Goal: Transaction & Acquisition: Purchase product/service

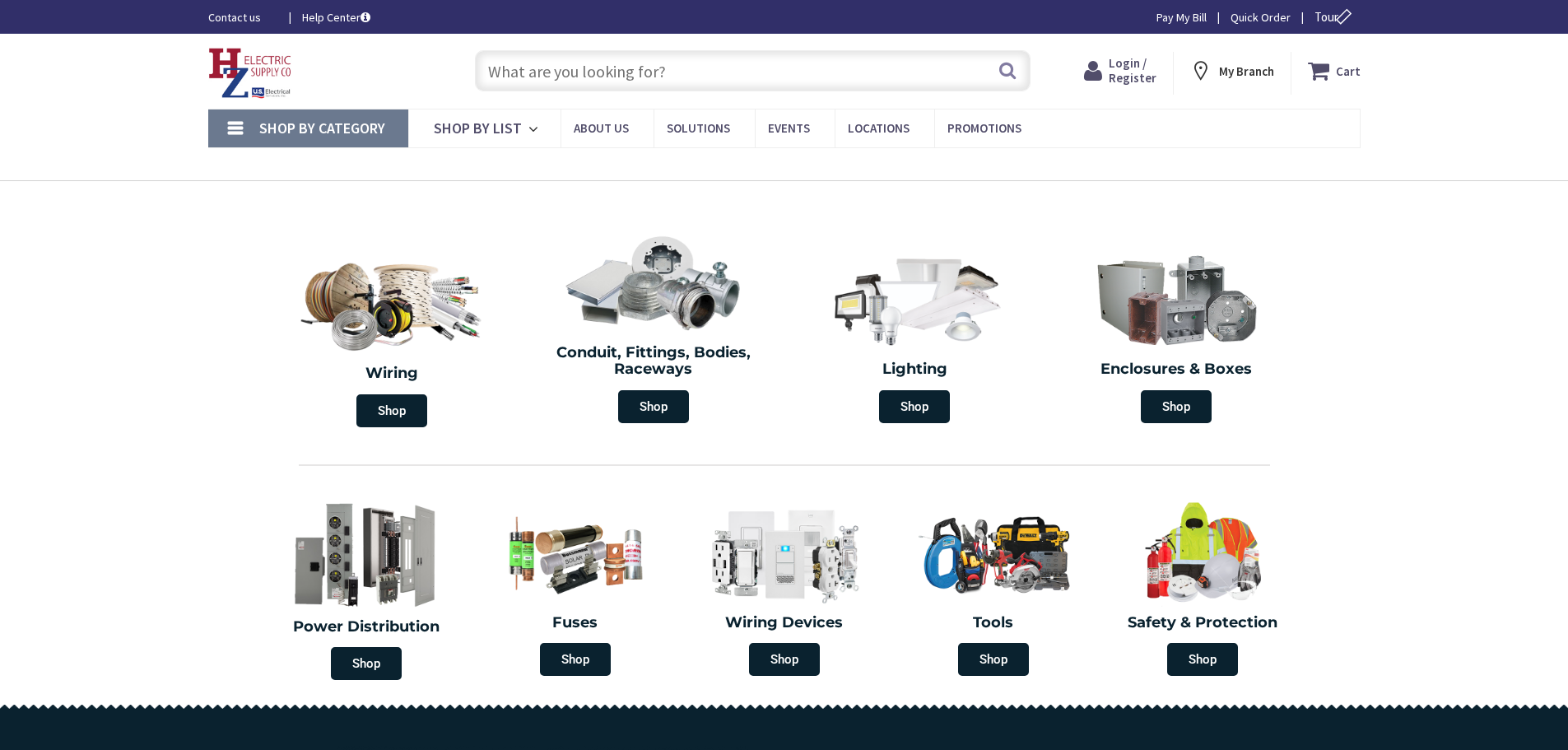
click at [650, 67] on input "text" at bounding box center [753, 71] width 555 height 41
type input "[GEOGRAPHIC_DATA], [STREET_ADDRESS][PERSON_NAME]"
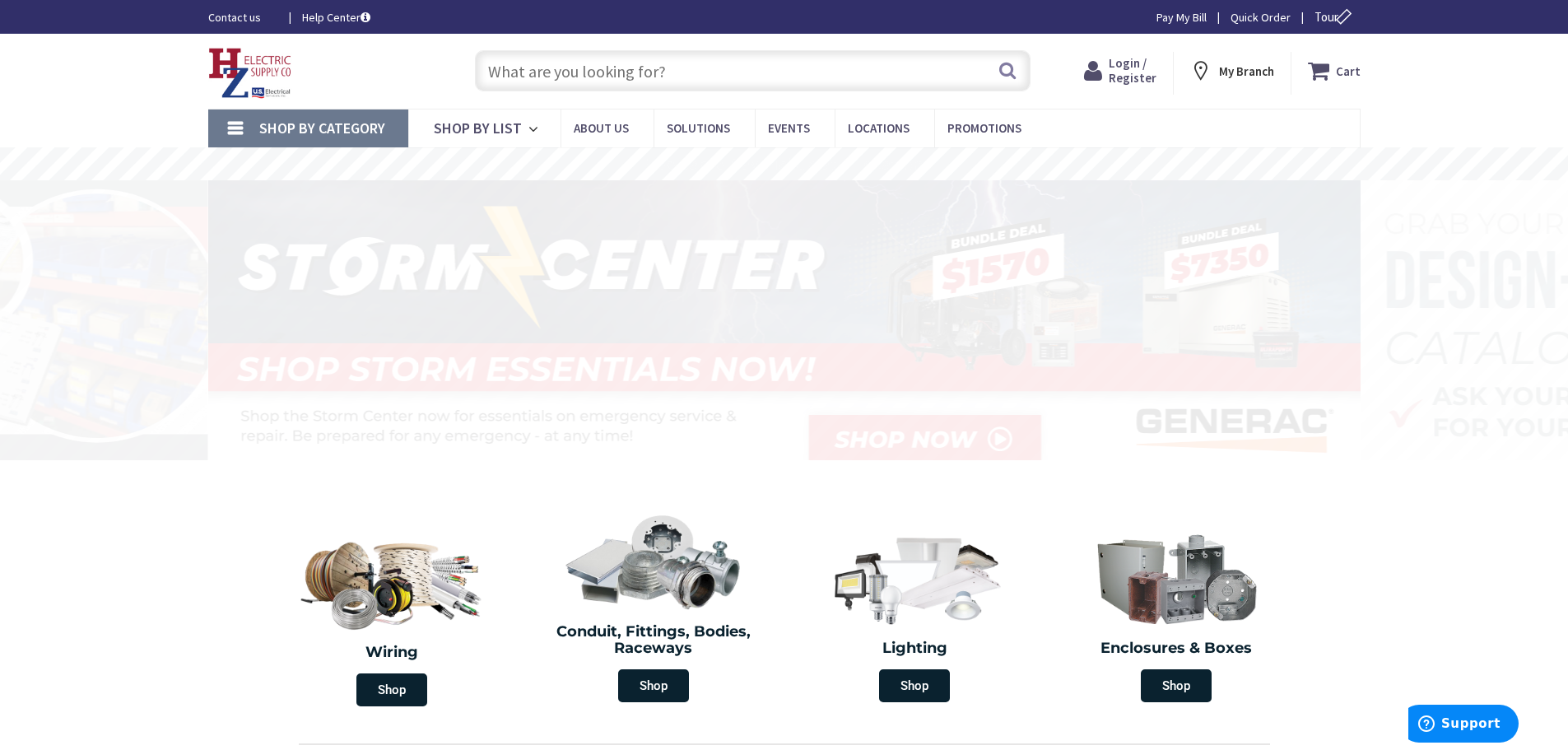
click at [1133, 71] on span "Login / Register" at bounding box center [1133, 70] width 48 height 31
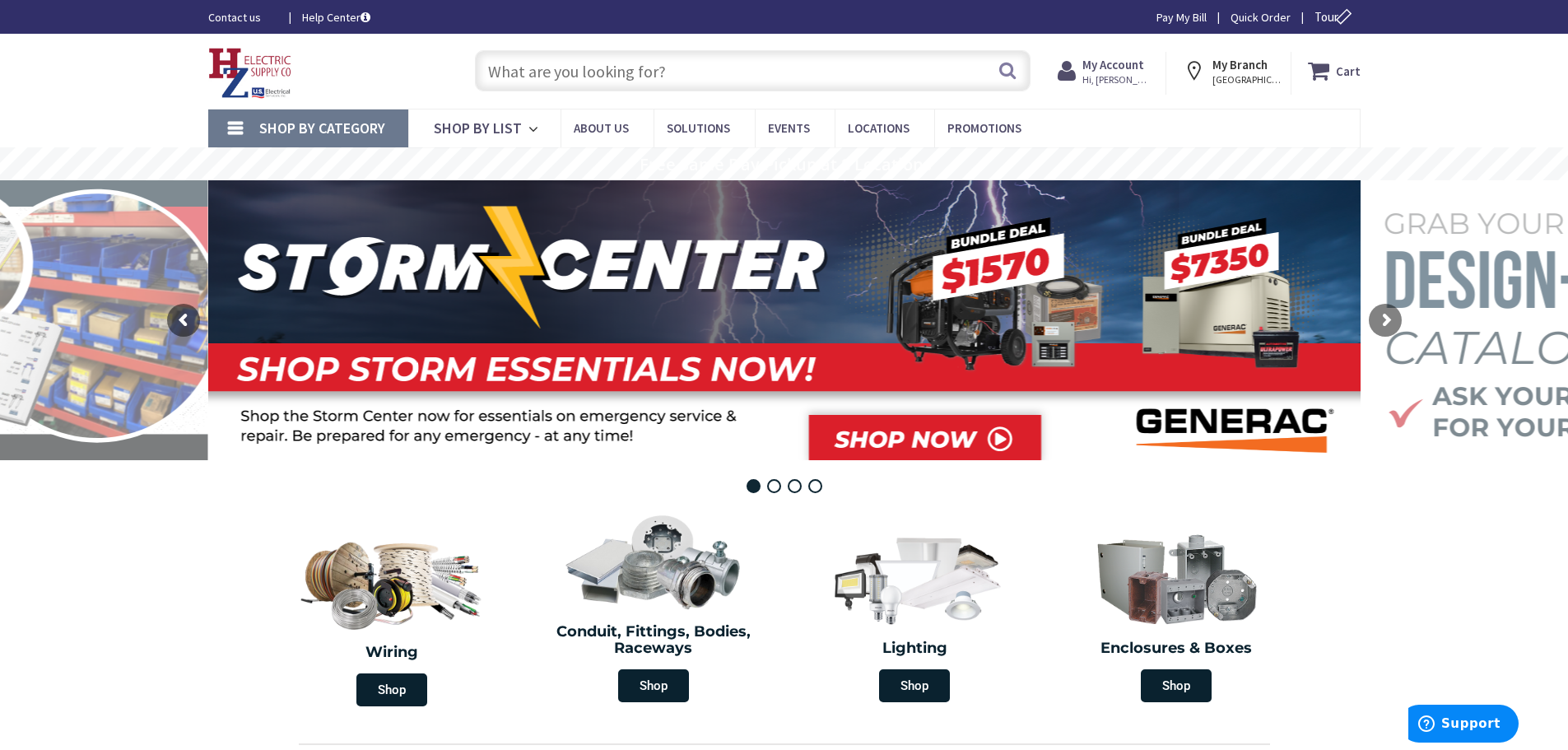
click at [744, 75] on input "text" at bounding box center [753, 71] width 555 height 41
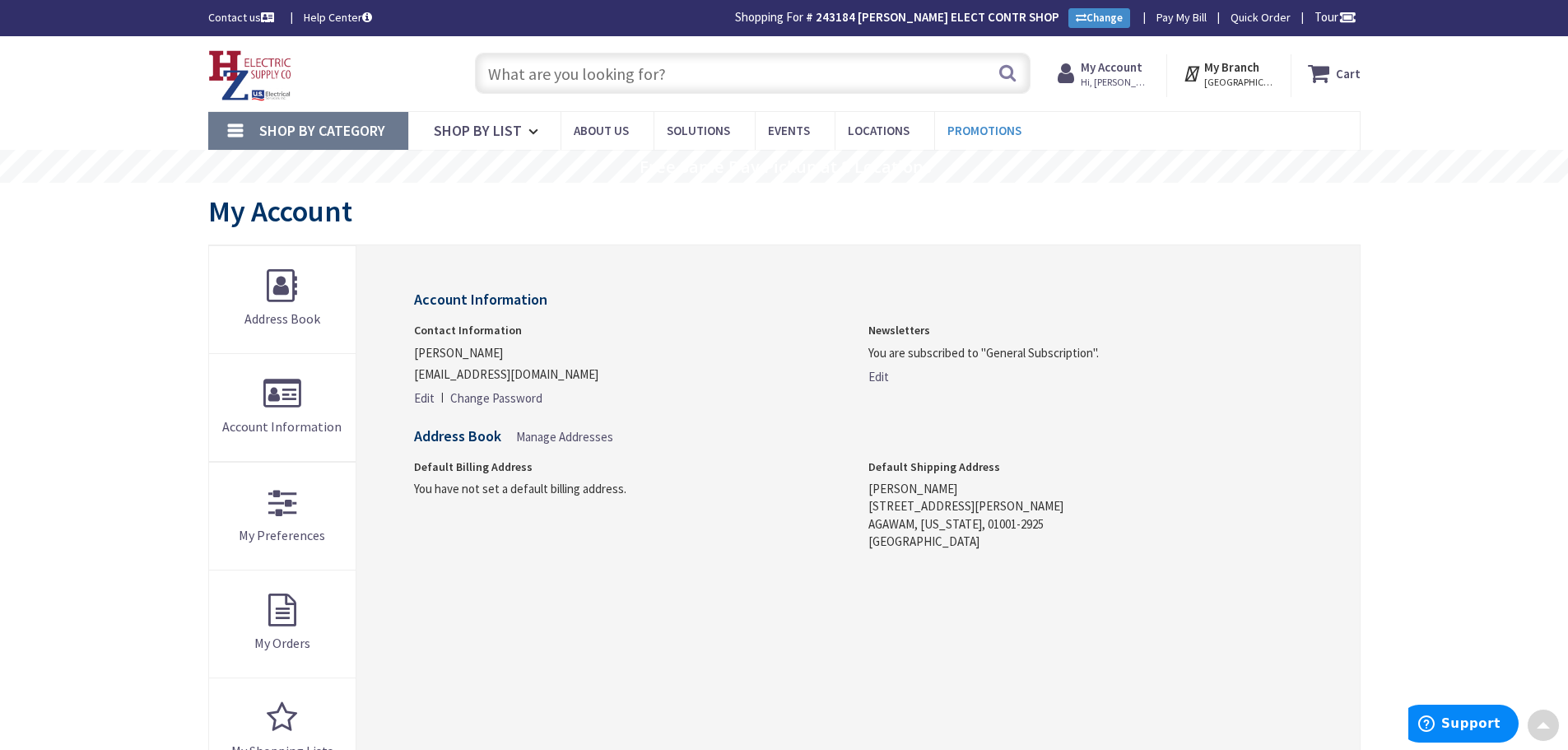
drag, startPoint x: 972, startPoint y: 422, endPoint x: 978, endPoint y: 136, distance: 286.1
click at [641, 76] on input "text" at bounding box center [753, 74] width 555 height 41
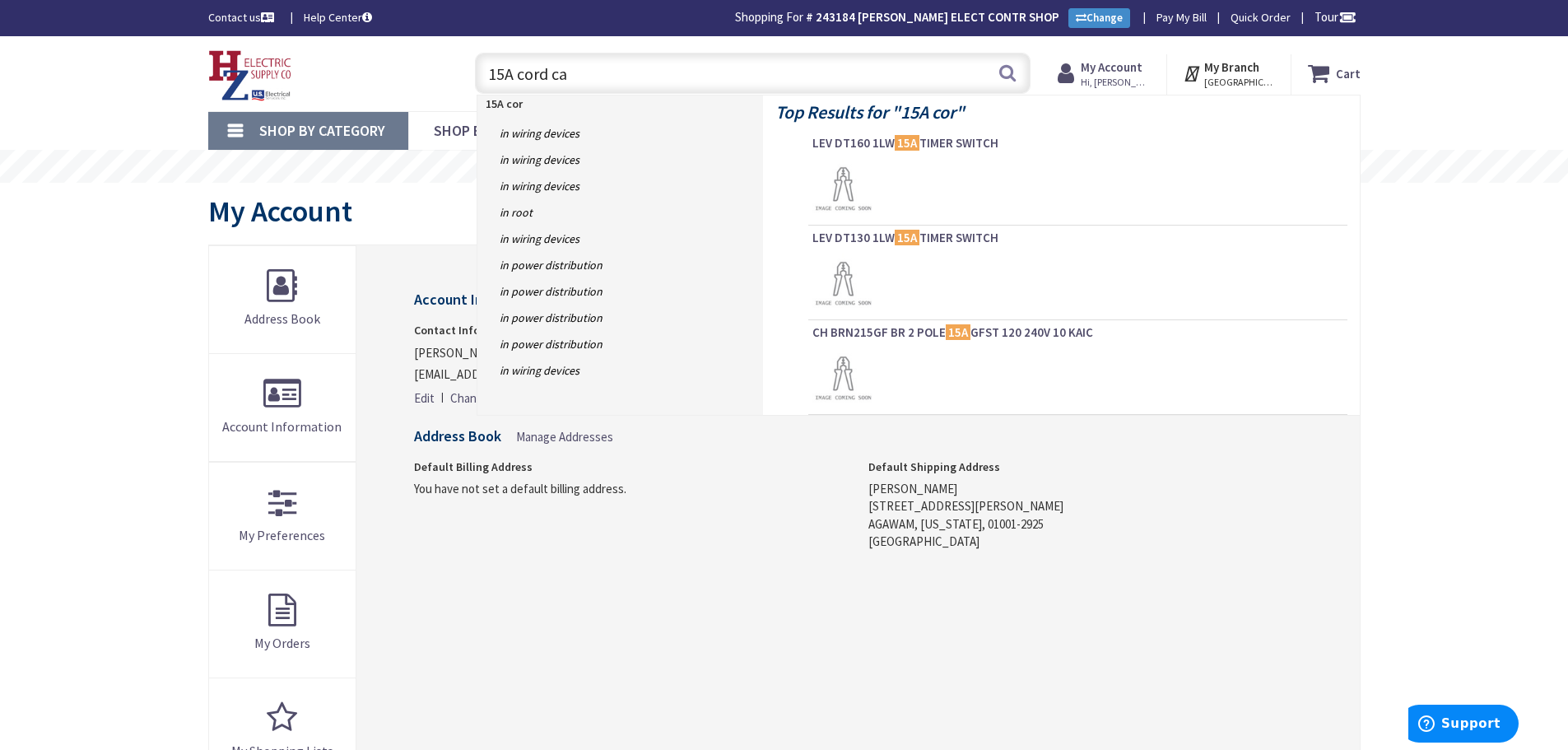
type input "15A cord cap"
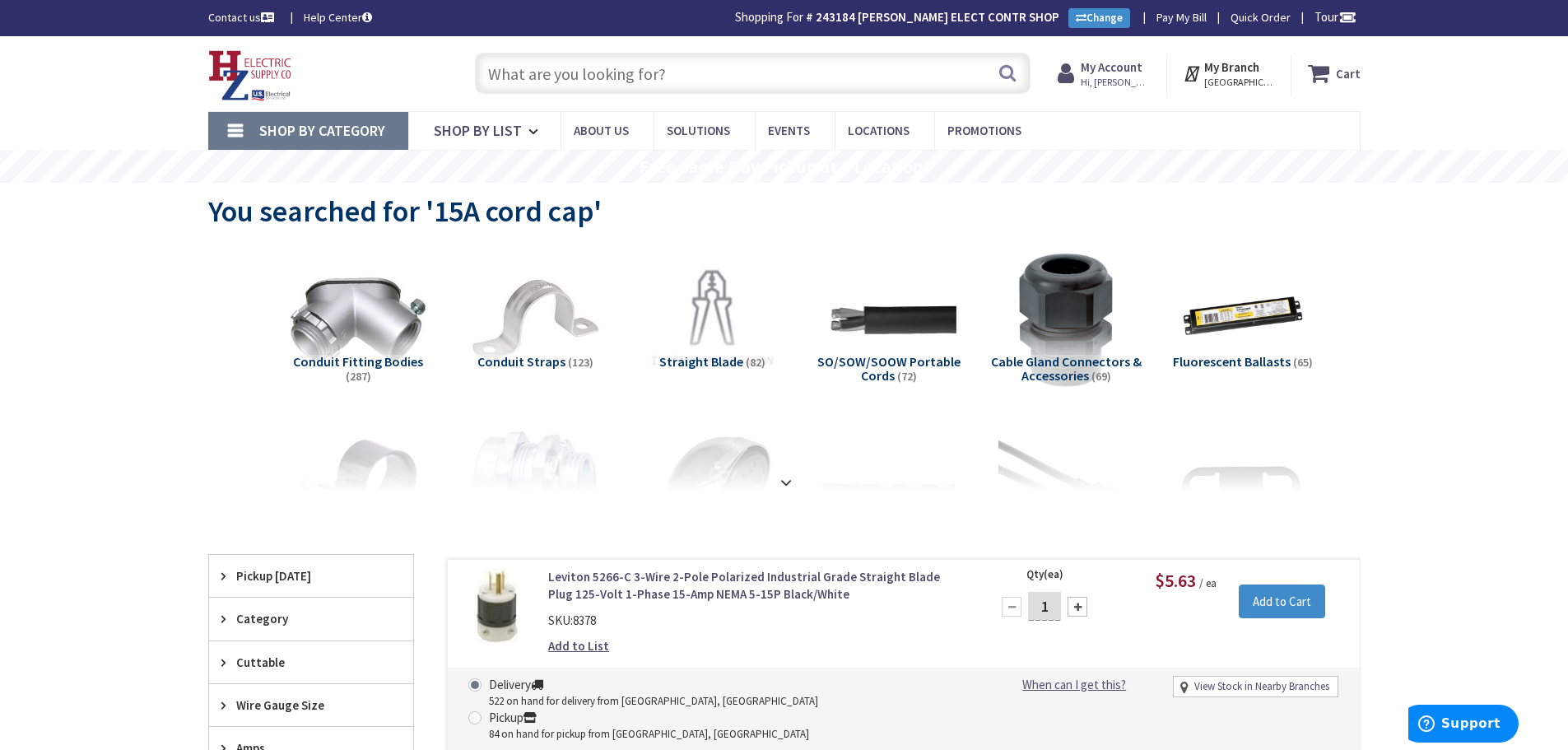
click at [800, 84] on input "text" at bounding box center [753, 74] width 555 height 41
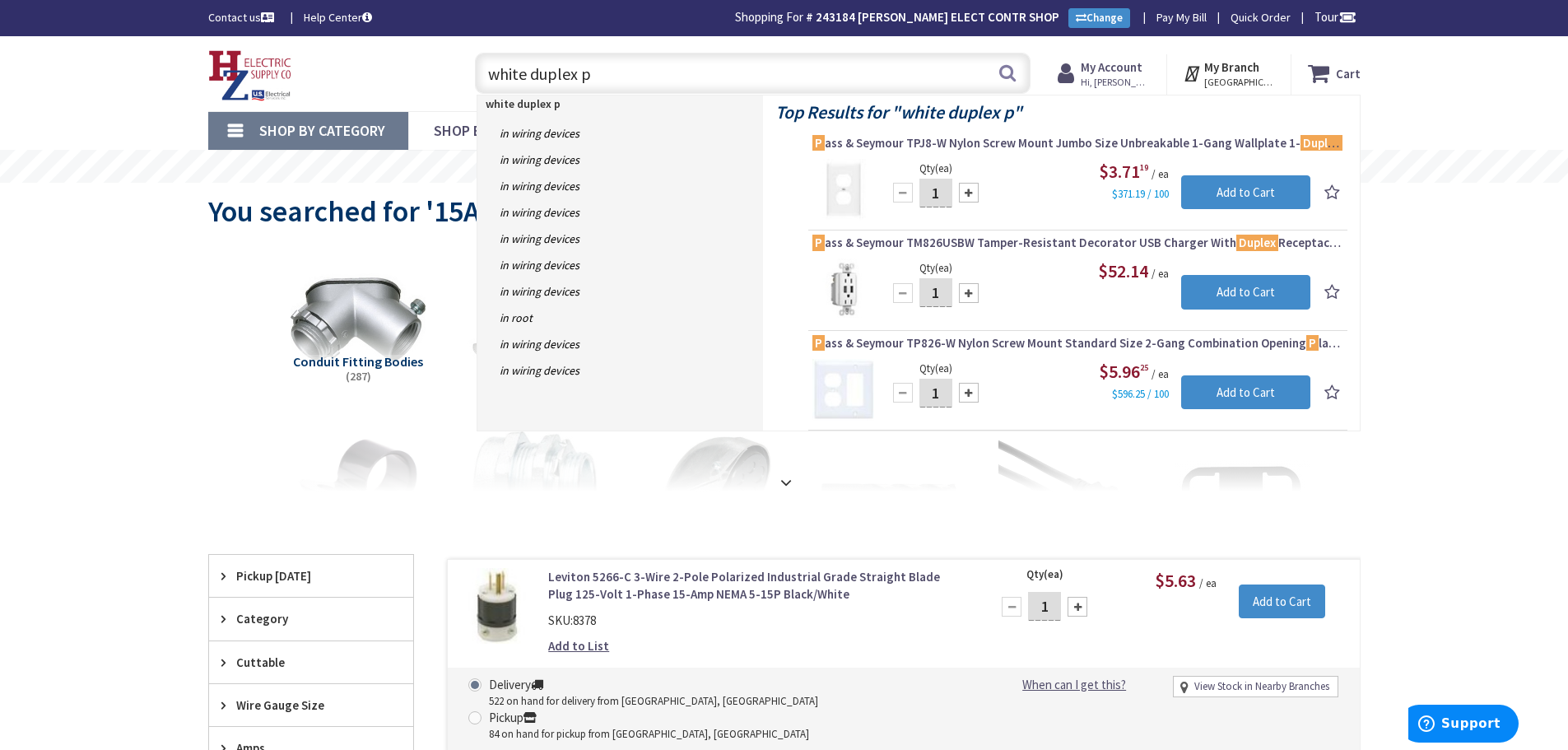
type input "white duplex p"
